Goal: Task Accomplishment & Management: Complete application form

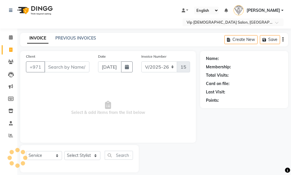
select select "8415"
select select "service"
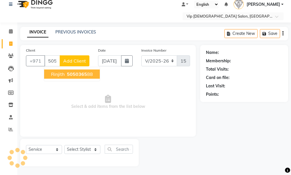
type input "505036588"
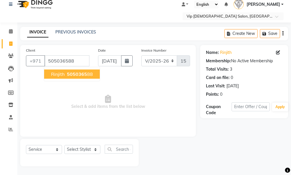
click at [63, 74] on span "Rinjith" at bounding box center [58, 74] width 14 height 6
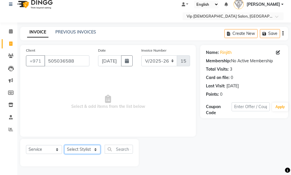
click at [95, 147] on select "Select Stylist Ali [PERSON_NAME] [PERSON_NAME] [PERSON_NAME] Lakhbizi Jairah [P…" at bounding box center [82, 149] width 36 height 9
select select "81364"
click at [64, 145] on select "Select Stylist Ali [PERSON_NAME] [PERSON_NAME] [PERSON_NAME] Lakhbizi Jairah [P…" at bounding box center [82, 149] width 36 height 9
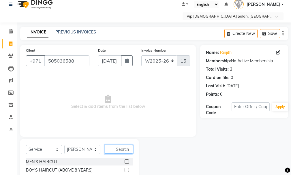
click at [119, 147] on input "text" at bounding box center [119, 149] width 28 height 9
type input "craft"
click at [127, 168] on div at bounding box center [129, 170] width 8 height 7
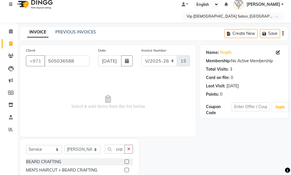
click at [126, 169] on label at bounding box center [127, 170] width 4 height 4
click at [126, 169] on input "checkbox" at bounding box center [127, 170] width 4 height 4
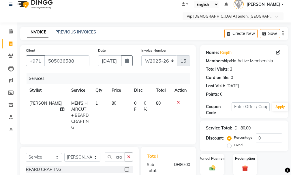
checkbox input "false"
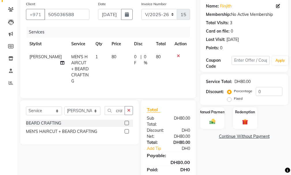
scroll to position [55, 0]
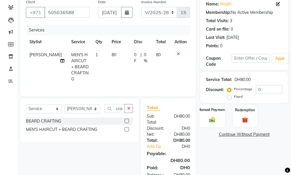
click at [210, 107] on div "Manual Payment" at bounding box center [212, 116] width 25 height 23
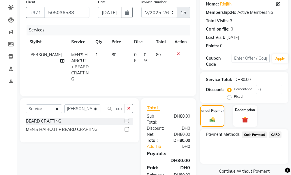
click at [274, 133] on span "CARD" at bounding box center [275, 135] width 12 height 7
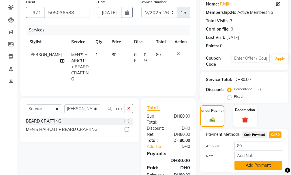
click at [269, 164] on button "Add Payment" at bounding box center [259, 165] width 48 height 9
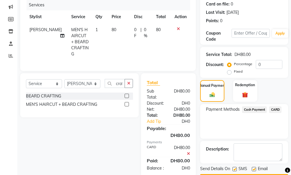
scroll to position [96, 0]
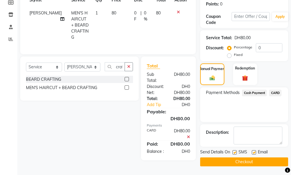
click at [260, 162] on button "Checkout" at bounding box center [244, 162] width 88 height 9
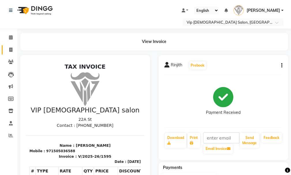
click at [8, 49] on span at bounding box center [11, 50] width 10 height 7
select select "service"
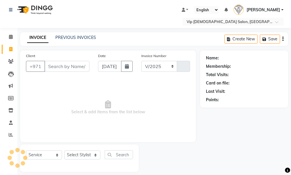
select select "8415"
type input "1596"
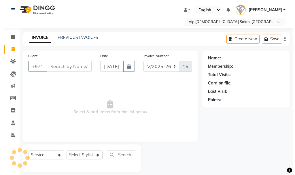
scroll to position [6, 0]
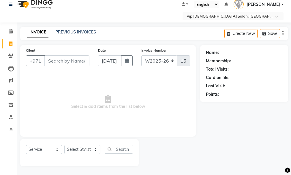
click at [58, 65] on input "Client" at bounding box center [66, 60] width 45 height 11
type input "567774703"
click at [76, 62] on span "Add Client" at bounding box center [74, 61] width 23 height 6
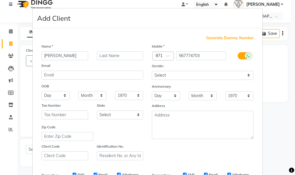
type input "[PERSON_NAME]"
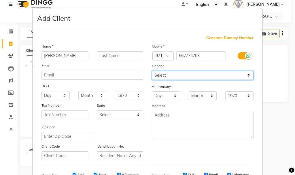
click at [190, 77] on select "Select [DEMOGRAPHIC_DATA] [DEMOGRAPHIC_DATA] Other Prefer Not To Say" at bounding box center [203, 75] width 102 height 9
select select "[DEMOGRAPHIC_DATA]"
click at [152, 71] on select "Select [DEMOGRAPHIC_DATA] [DEMOGRAPHIC_DATA] Other Prefer Not To Say" at bounding box center [203, 75] width 102 height 9
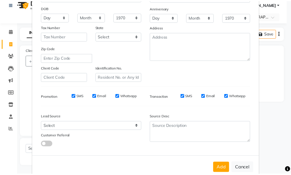
scroll to position [91, 0]
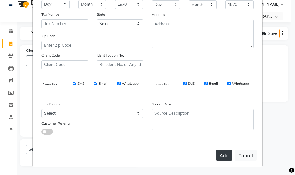
click at [220, 154] on button "Add" at bounding box center [224, 155] width 16 height 10
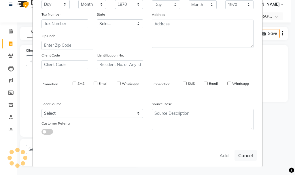
select select
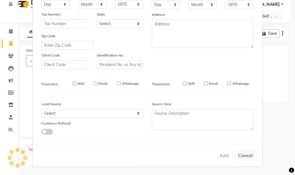
select select
checkbox input "false"
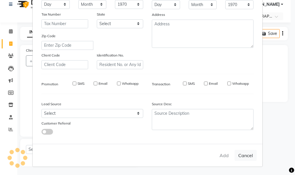
checkbox input "false"
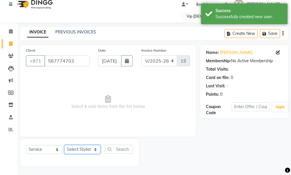
click at [89, 150] on select "Select Stylist Ali [PERSON_NAME] [PERSON_NAME] [PERSON_NAME] Lakhbizi Jairah [P…" at bounding box center [82, 149] width 36 height 9
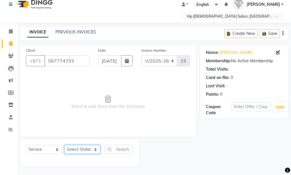
select select "81343"
click at [64, 145] on select "Select Stylist Ali [PERSON_NAME] [PERSON_NAME] [PERSON_NAME] Lakhbizi Jairah [P…" at bounding box center [82, 149] width 36 height 9
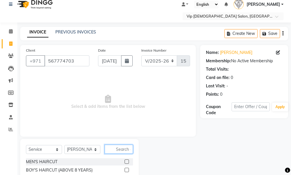
click at [125, 146] on input "text" at bounding box center [119, 149] width 28 height 9
type input "craf"
click at [127, 170] on label at bounding box center [127, 170] width 4 height 4
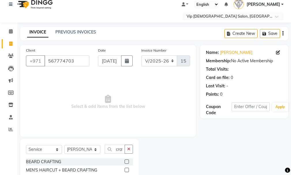
click at [127, 170] on input "checkbox" at bounding box center [127, 170] width 4 height 4
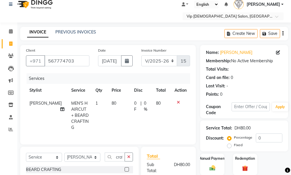
checkbox input "false"
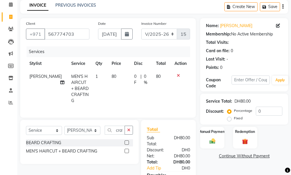
scroll to position [76, 0]
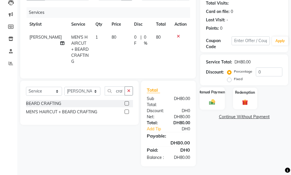
click at [211, 99] on img at bounding box center [212, 102] width 10 height 7
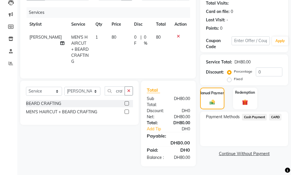
click at [280, 114] on span "CARD" at bounding box center [275, 117] width 12 height 7
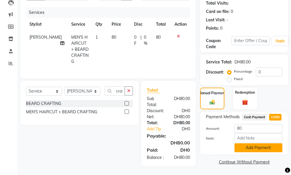
click at [257, 144] on button "Add Payment" at bounding box center [259, 147] width 48 height 9
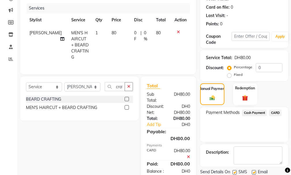
scroll to position [96, 0]
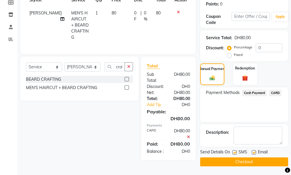
click at [254, 163] on button "Checkout" at bounding box center [244, 162] width 88 height 9
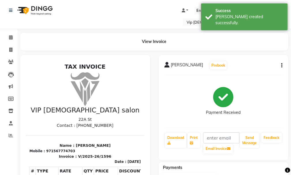
click at [10, 140] on li "Reports" at bounding box center [8, 136] width 17 height 12
